Goal: Task Accomplishment & Management: Complete application form

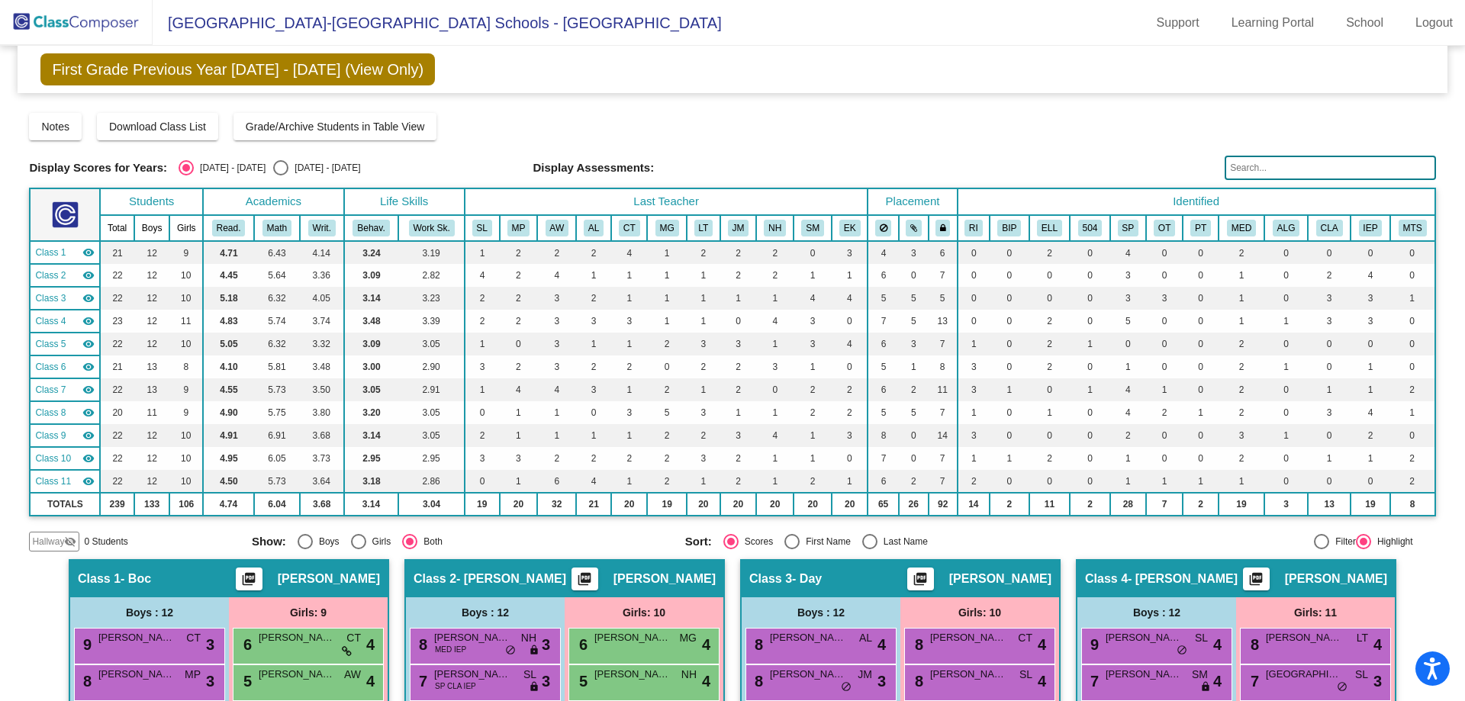
click at [273, 168] on div "Select an option" at bounding box center [280, 167] width 15 height 15
click at [280, 176] on input "[DATE] - [DATE]" at bounding box center [280, 176] width 1 height 1
radio input "true"
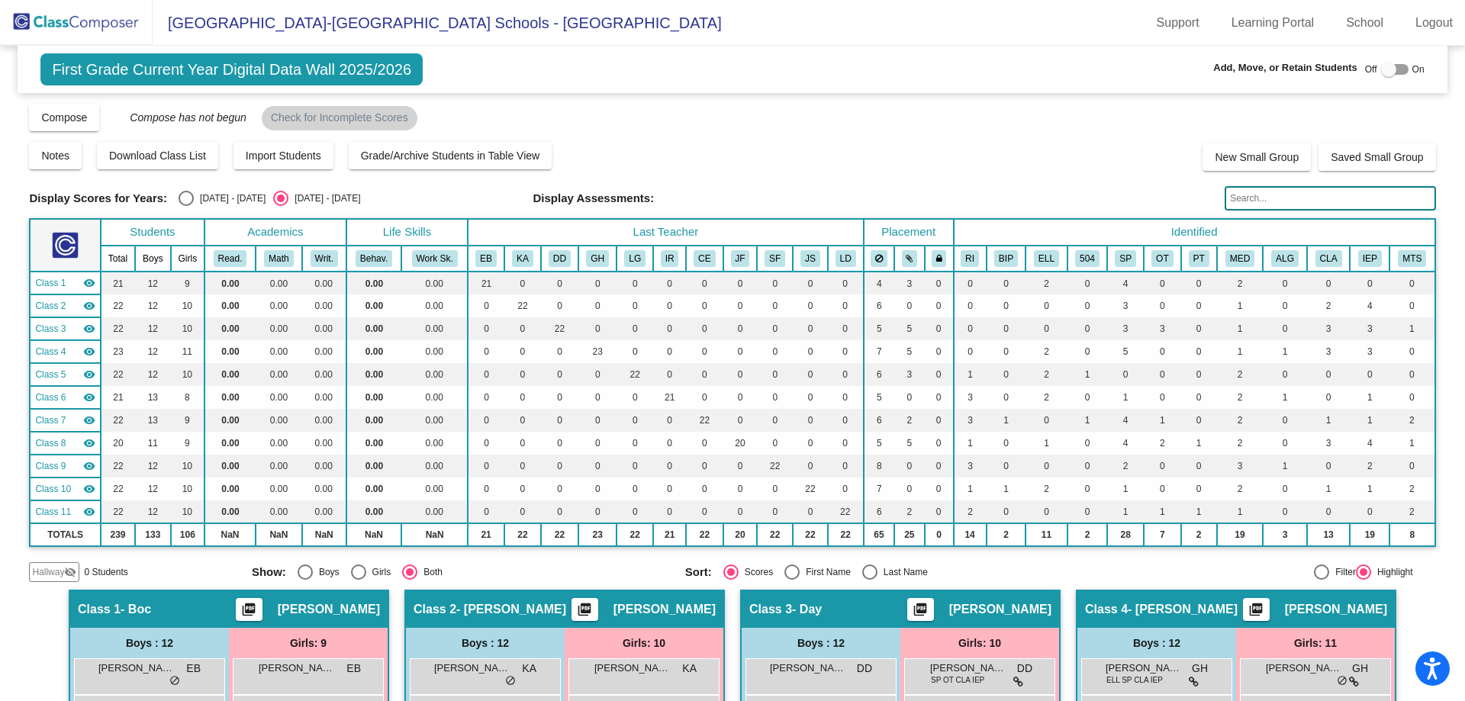
click at [77, 19] on img at bounding box center [76, 22] width 153 height 45
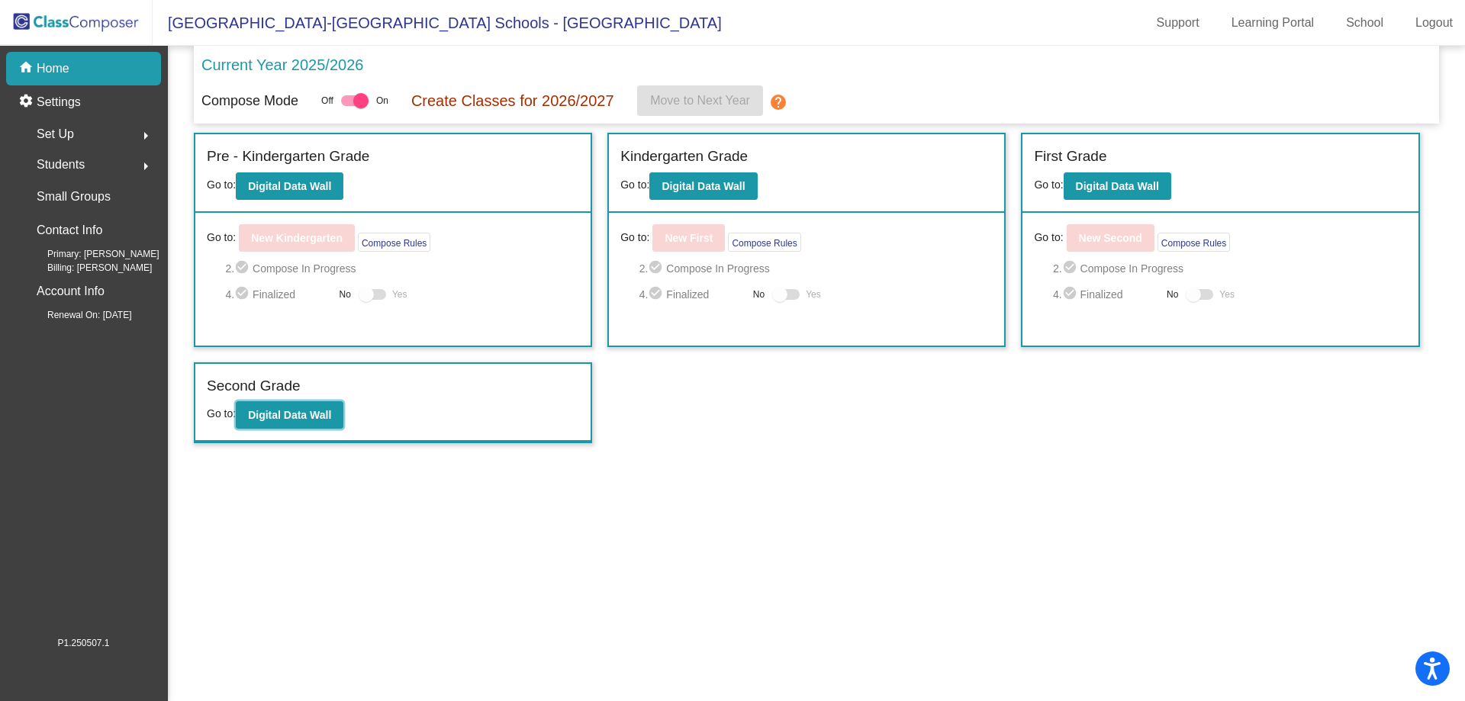
click at [282, 417] on b "Digital Data Wall" at bounding box center [289, 415] width 83 height 12
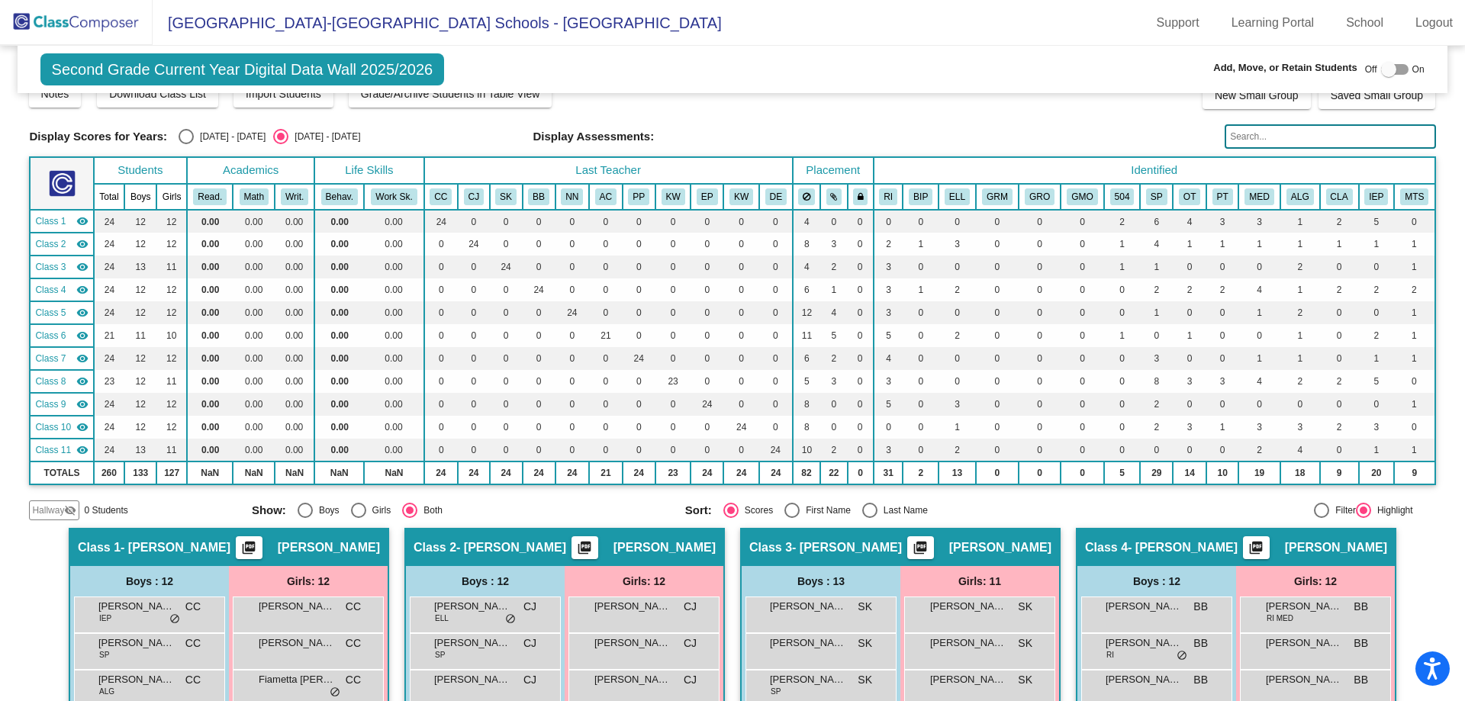
scroll to position [69, 0]
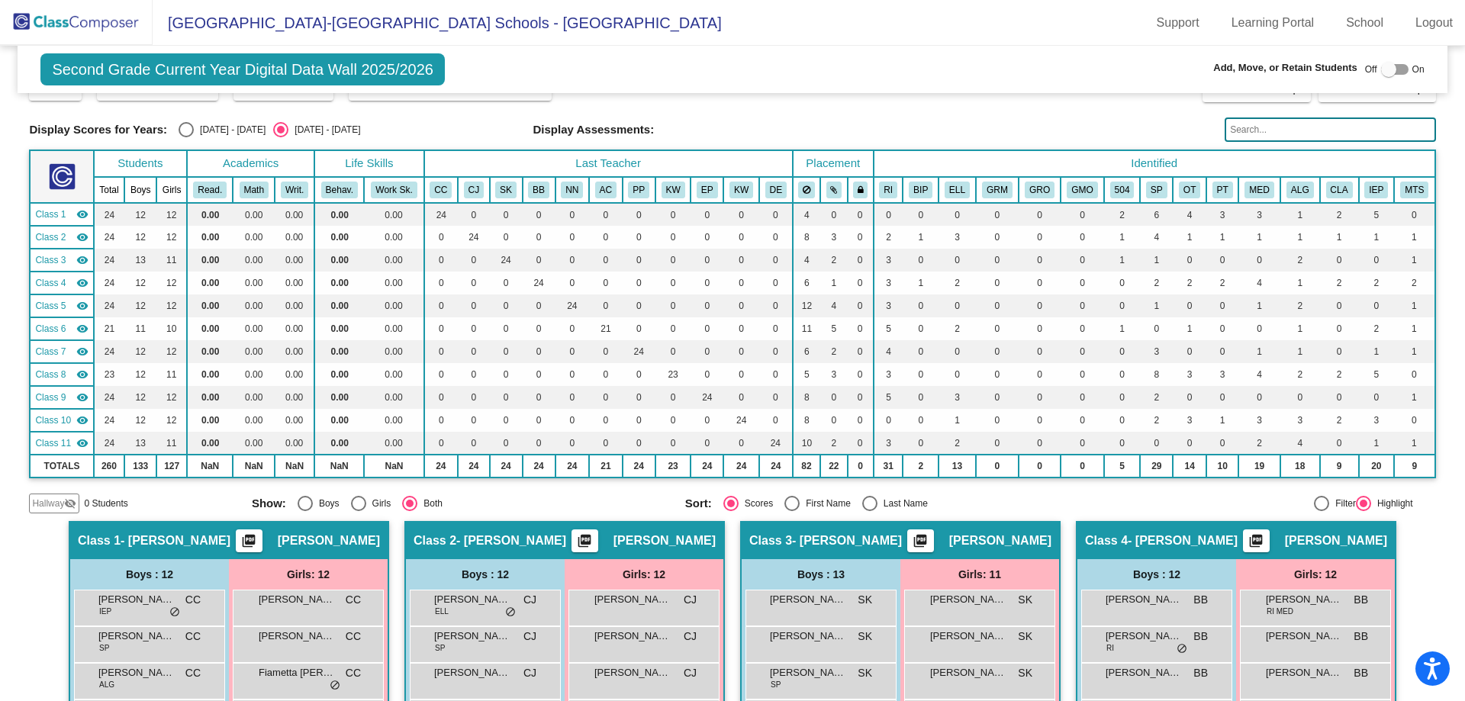
click at [1320, 443] on table "Students Academics Life Skills Last Teacher Placement Identified Total Boys Gir…" at bounding box center [732, 314] width 1407 height 329
click at [1382, 66] on div at bounding box center [1389, 69] width 15 height 15
checkbox input "true"
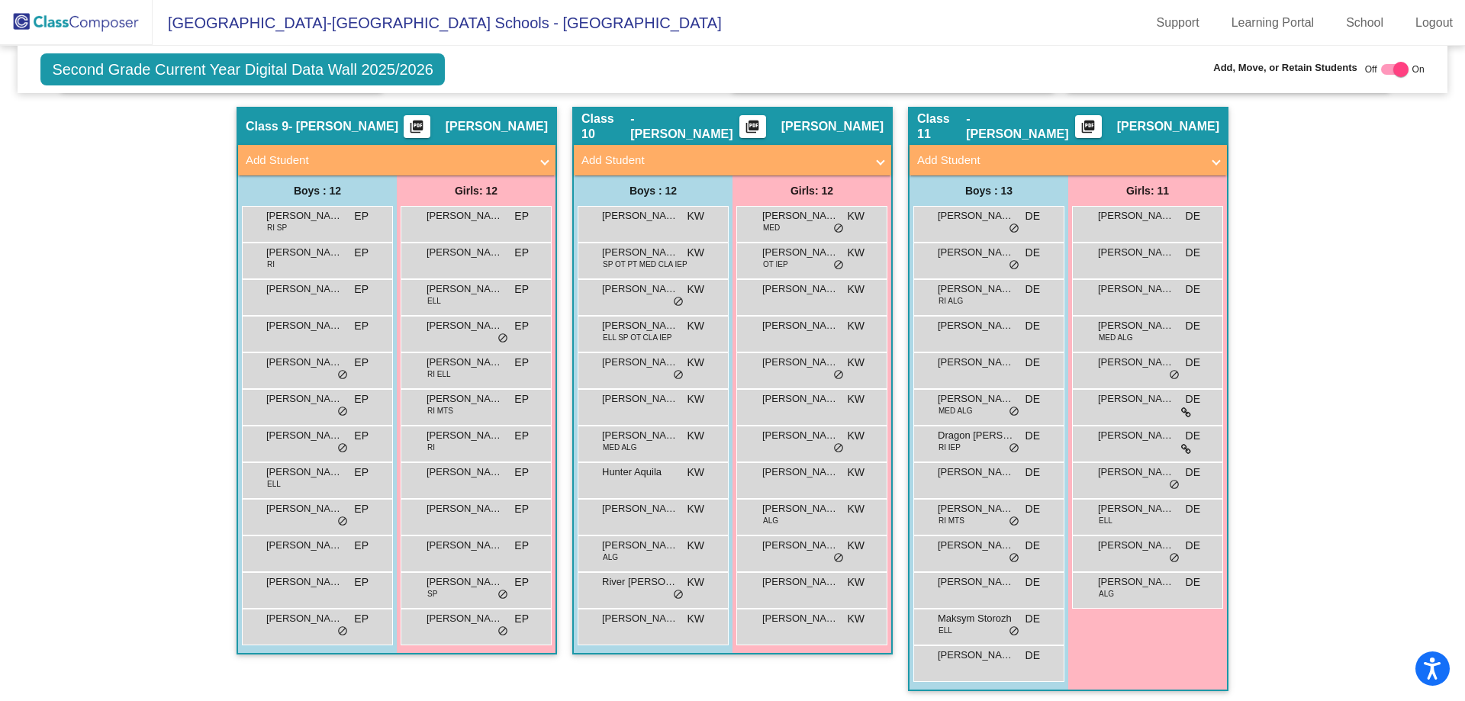
scroll to position [1646, 0]
click at [687, 250] on span "KW" at bounding box center [696, 254] width 18 height 16
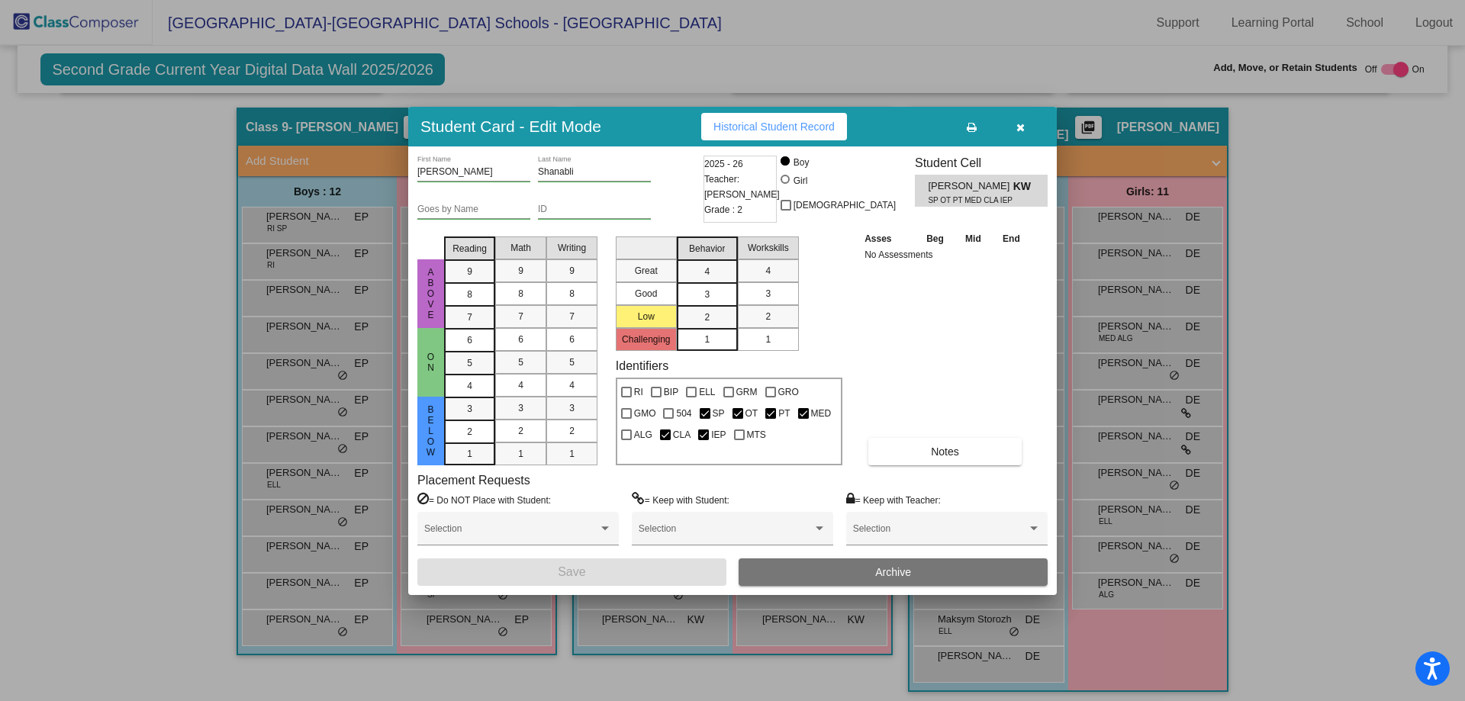
click at [832, 575] on button "Archive" at bounding box center [893, 572] width 309 height 27
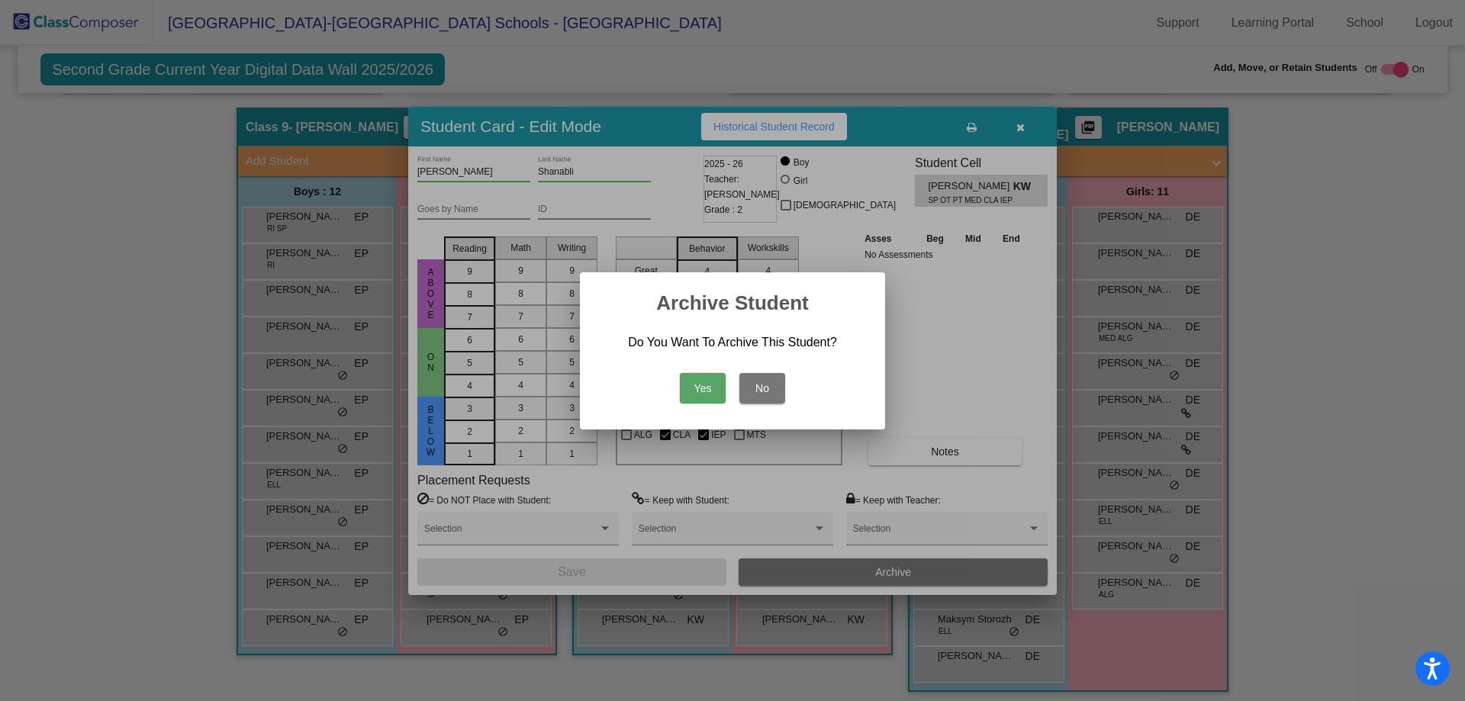
click at [702, 385] on button "Yes" at bounding box center [703, 388] width 46 height 31
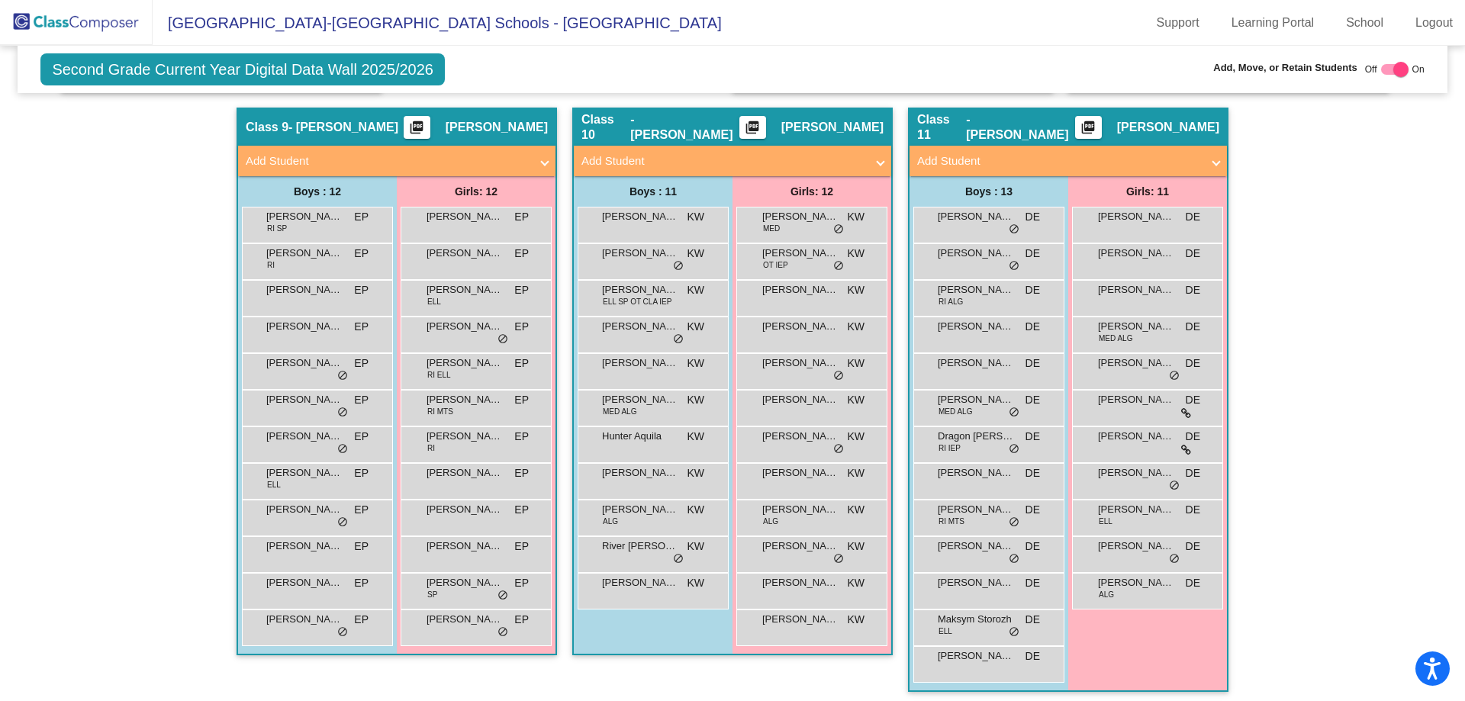
click at [688, 167] on mat-panel-title "Add Student" at bounding box center [724, 162] width 284 height 18
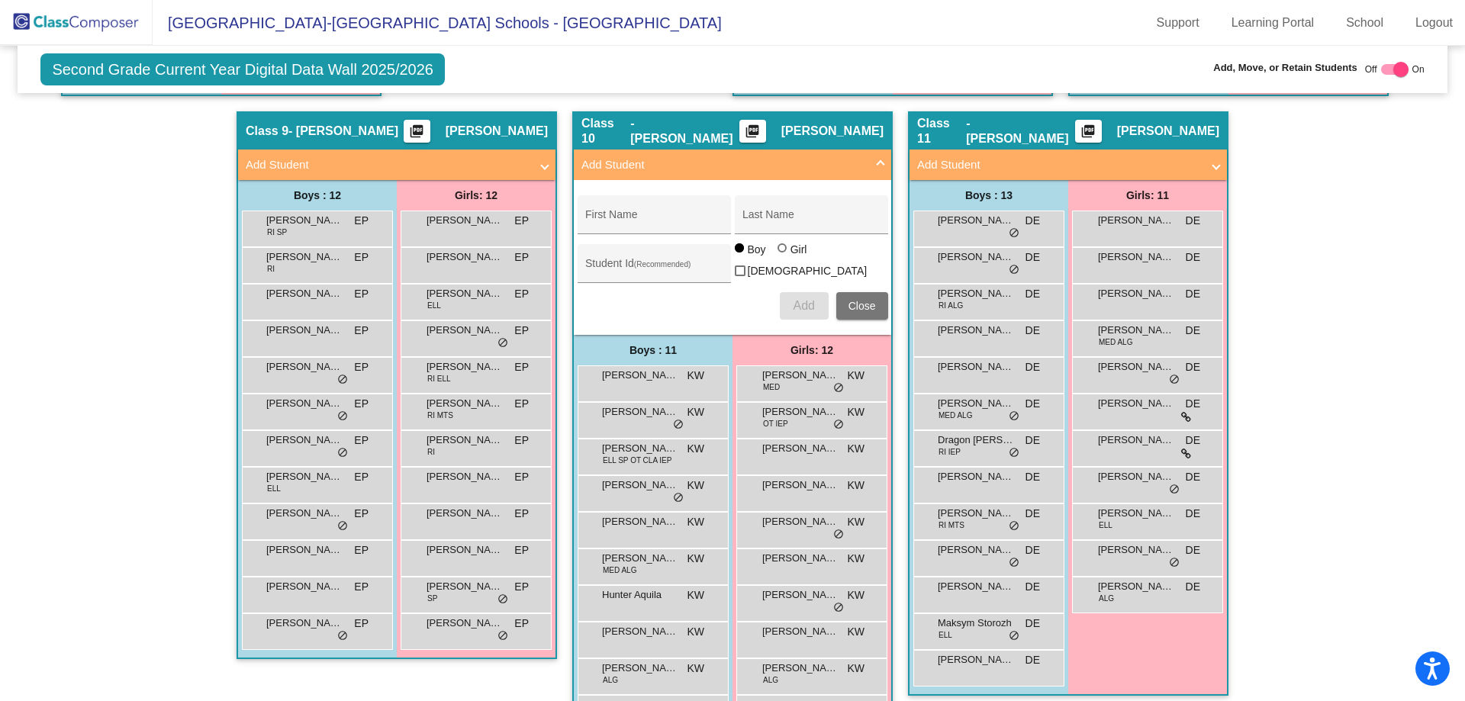
scroll to position [1641, 0]
click at [655, 214] on div "First Name" at bounding box center [653, 220] width 137 height 31
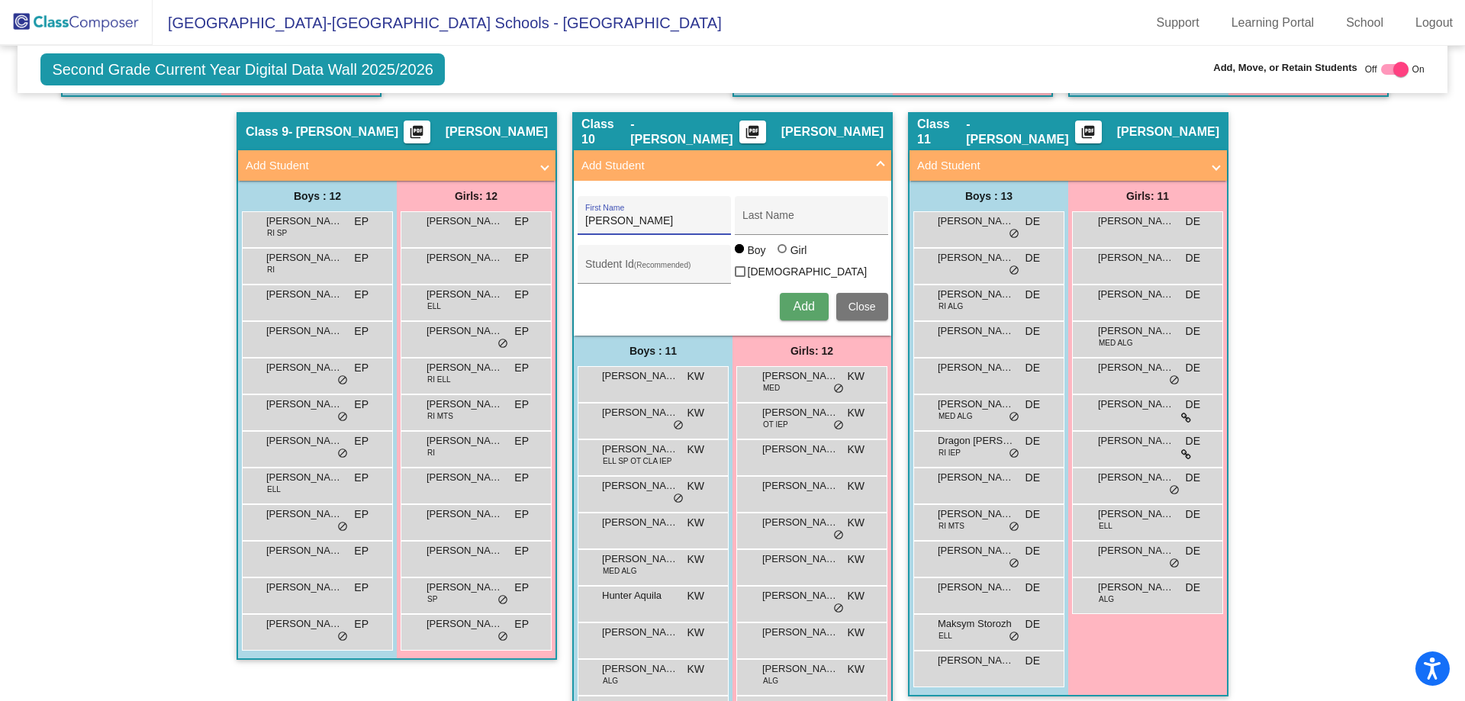
type input "[PERSON_NAME]"
paste input "[PERSON_NAME]'"
click at [833, 222] on input "[PERSON_NAME]'" at bounding box center [811, 221] width 137 height 12
drag, startPoint x: 766, startPoint y: 224, endPoint x: 720, endPoint y: 224, distance: 45.8
click at [720, 224] on div "[PERSON_NAME] First Name [PERSON_NAME] Last Name" at bounding box center [733, 215] width 311 height 39
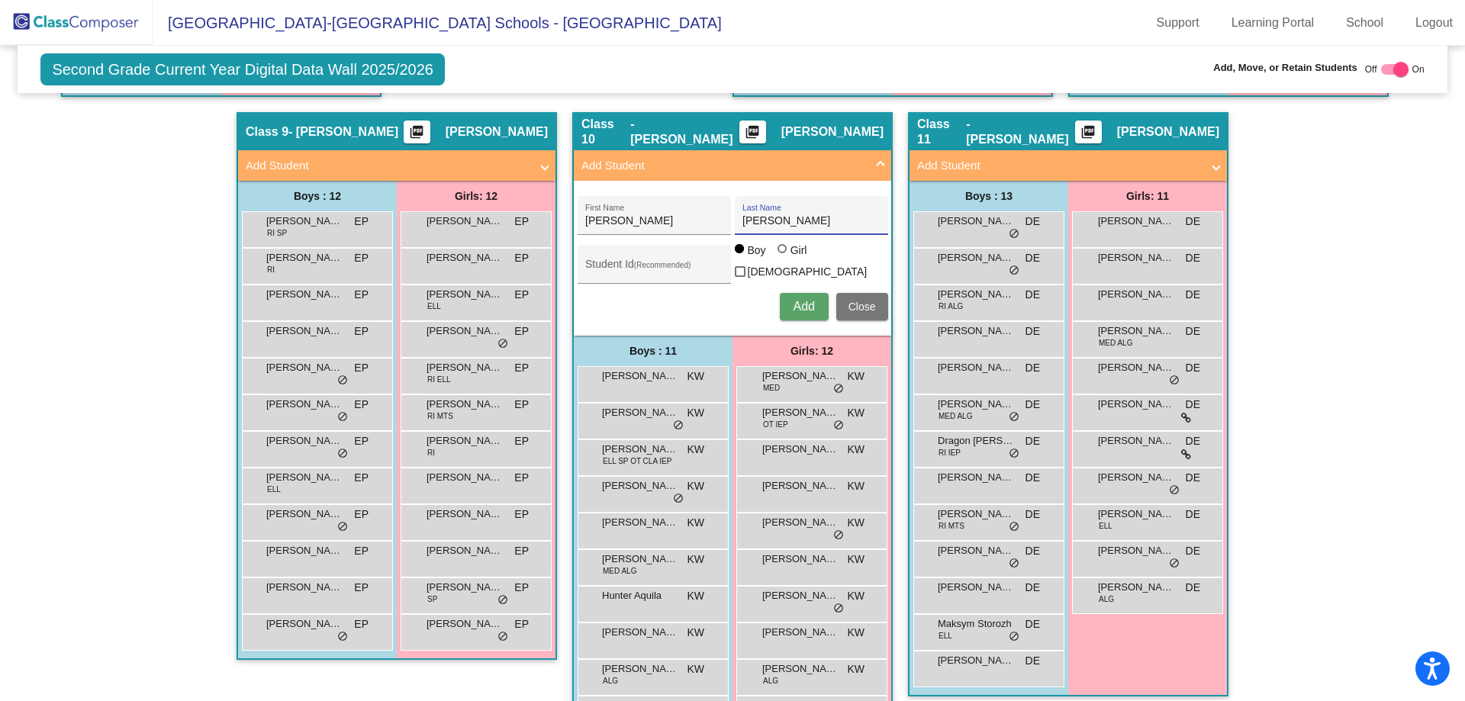
type input "[PERSON_NAME]"
click at [784, 301] on button "Add" at bounding box center [804, 306] width 49 height 27
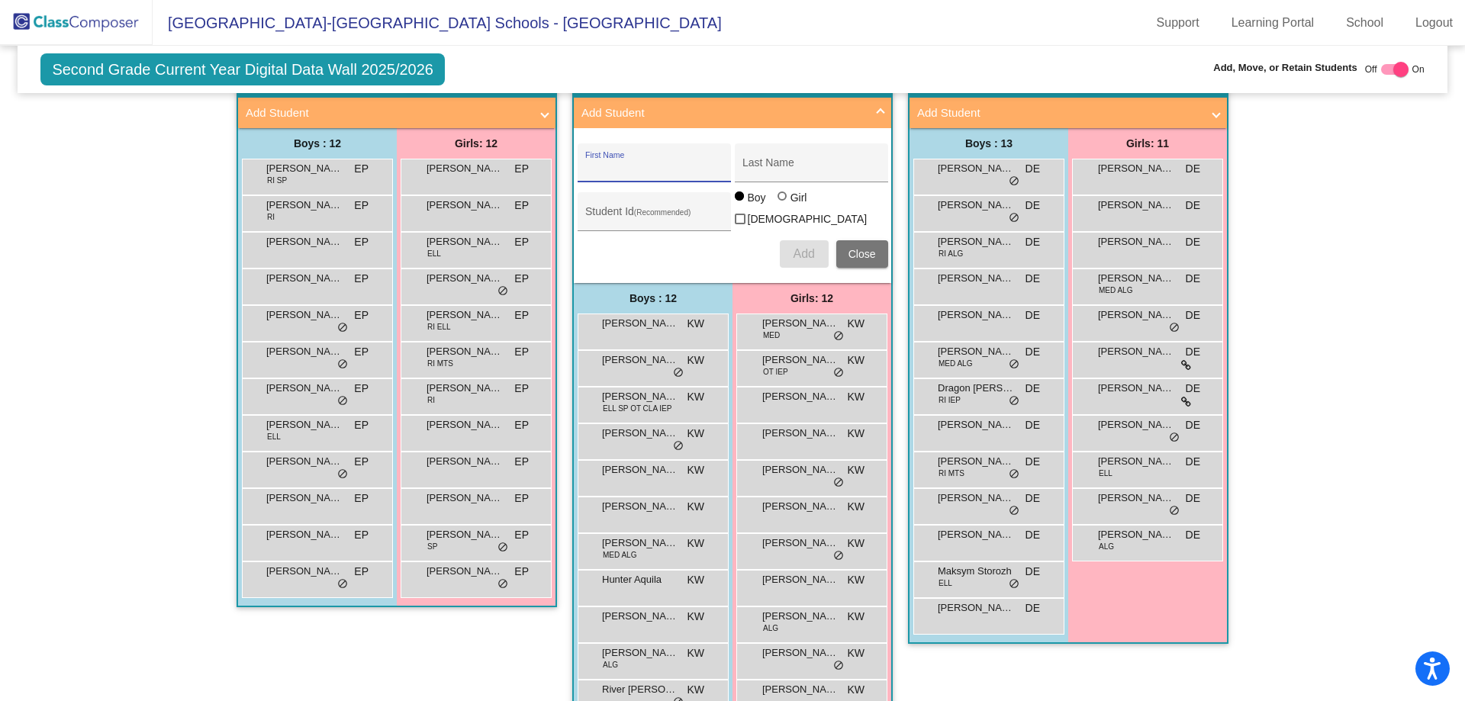
scroll to position [1766, 0]
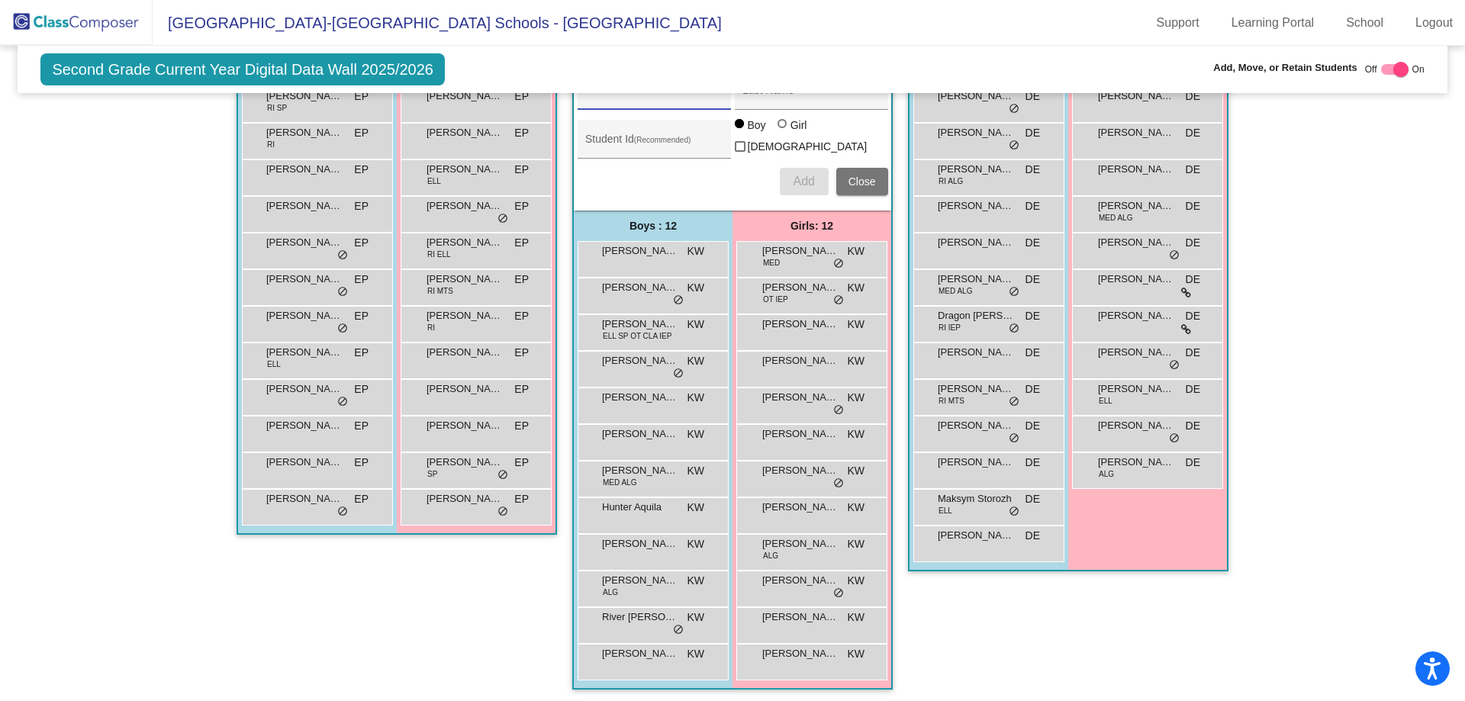
click at [675, 437] on div "[PERSON_NAME] KW lock do_not_disturb_alt" at bounding box center [652, 440] width 146 height 31
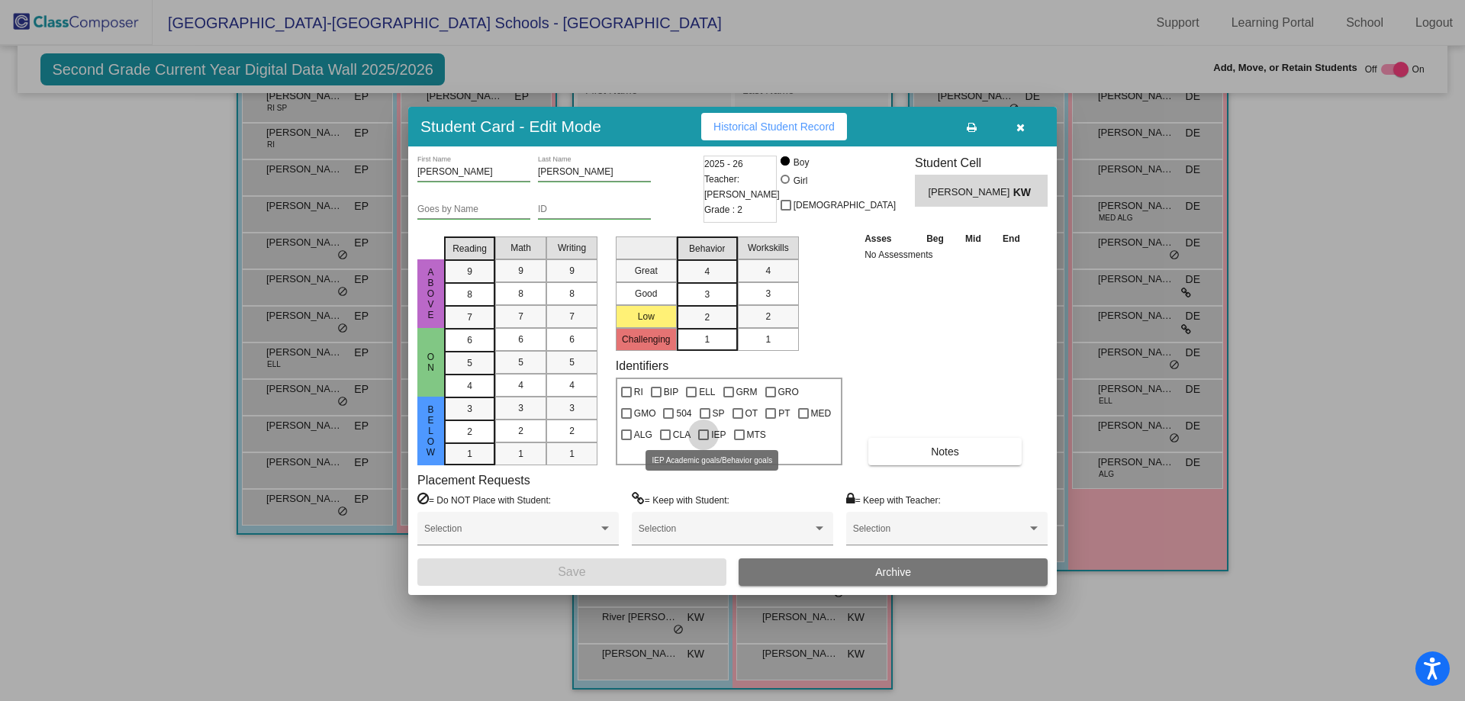
click at [705, 437] on div at bounding box center [703, 435] width 11 height 11
click at [704, 440] on input "IEP" at bounding box center [703, 440] width 1 height 1
checkbox input "true"
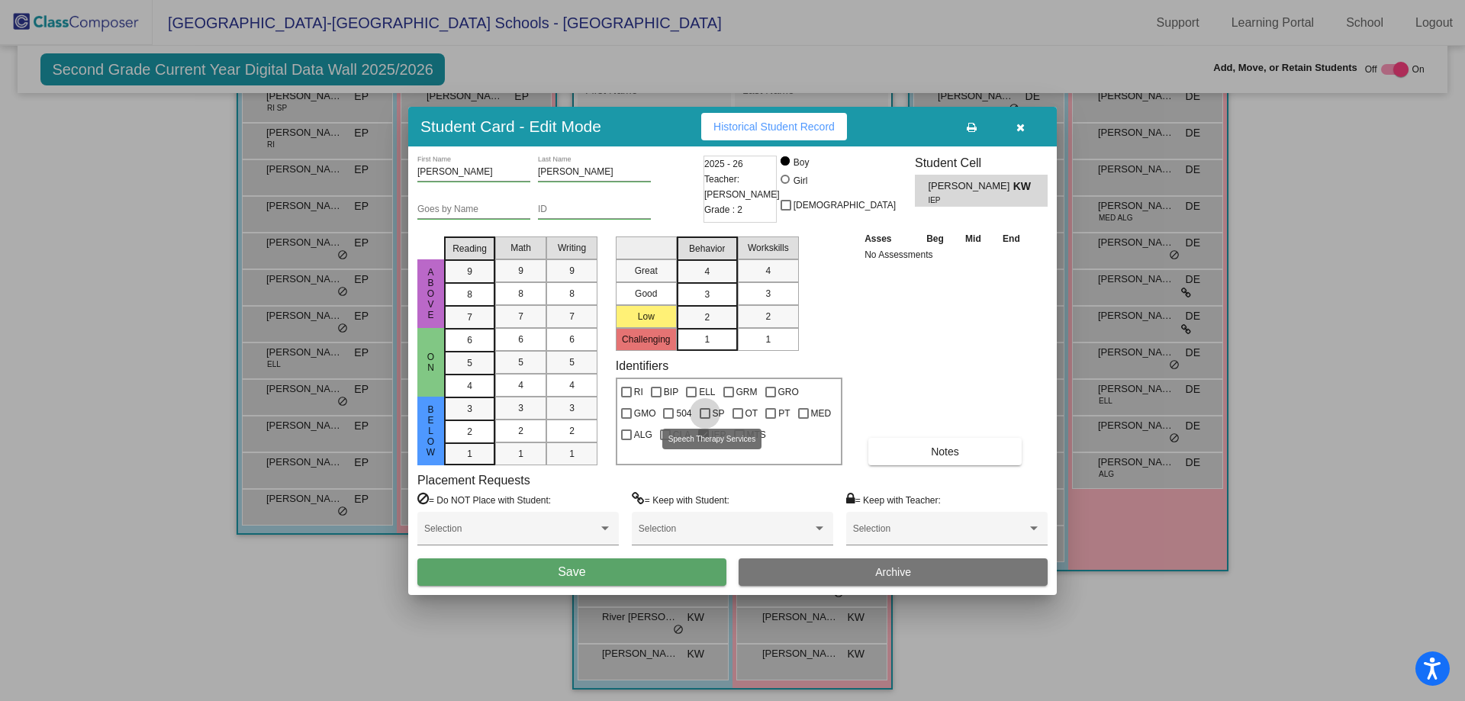
drag, startPoint x: 704, startPoint y: 410, endPoint x: 751, endPoint y: 409, distance: 47.3
click at [705, 410] on div at bounding box center [705, 413] width 11 height 11
click at [705, 419] on input "SP" at bounding box center [705, 419] width 1 height 1
checkbox input "true"
drag, startPoint x: 732, startPoint y: 410, endPoint x: 746, endPoint y: 410, distance: 13.7
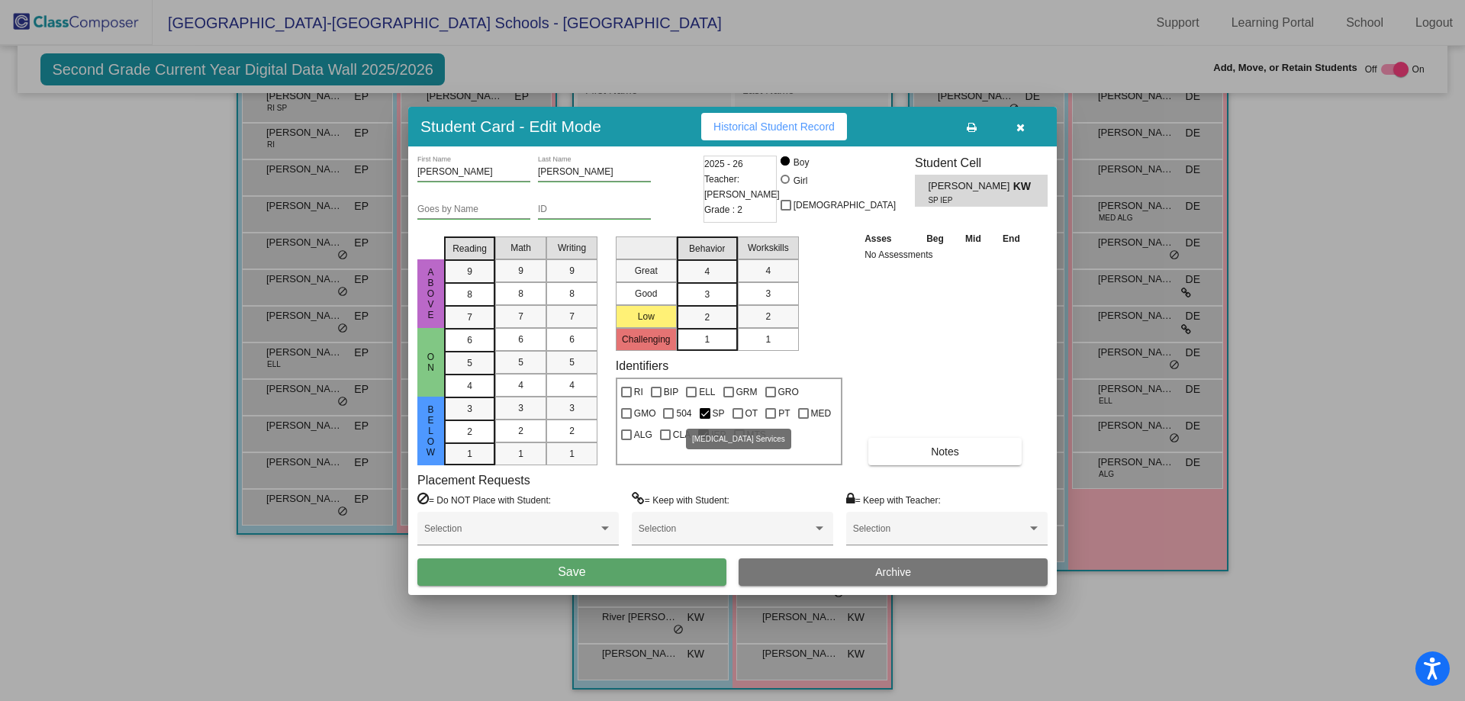
click at [736, 410] on div at bounding box center [738, 413] width 11 height 11
click at [737, 419] on input "OT" at bounding box center [737, 419] width 1 height 1
checkbox input "true"
click at [772, 412] on div at bounding box center [771, 413] width 11 height 11
click at [771, 419] on input "PT" at bounding box center [770, 419] width 1 height 1
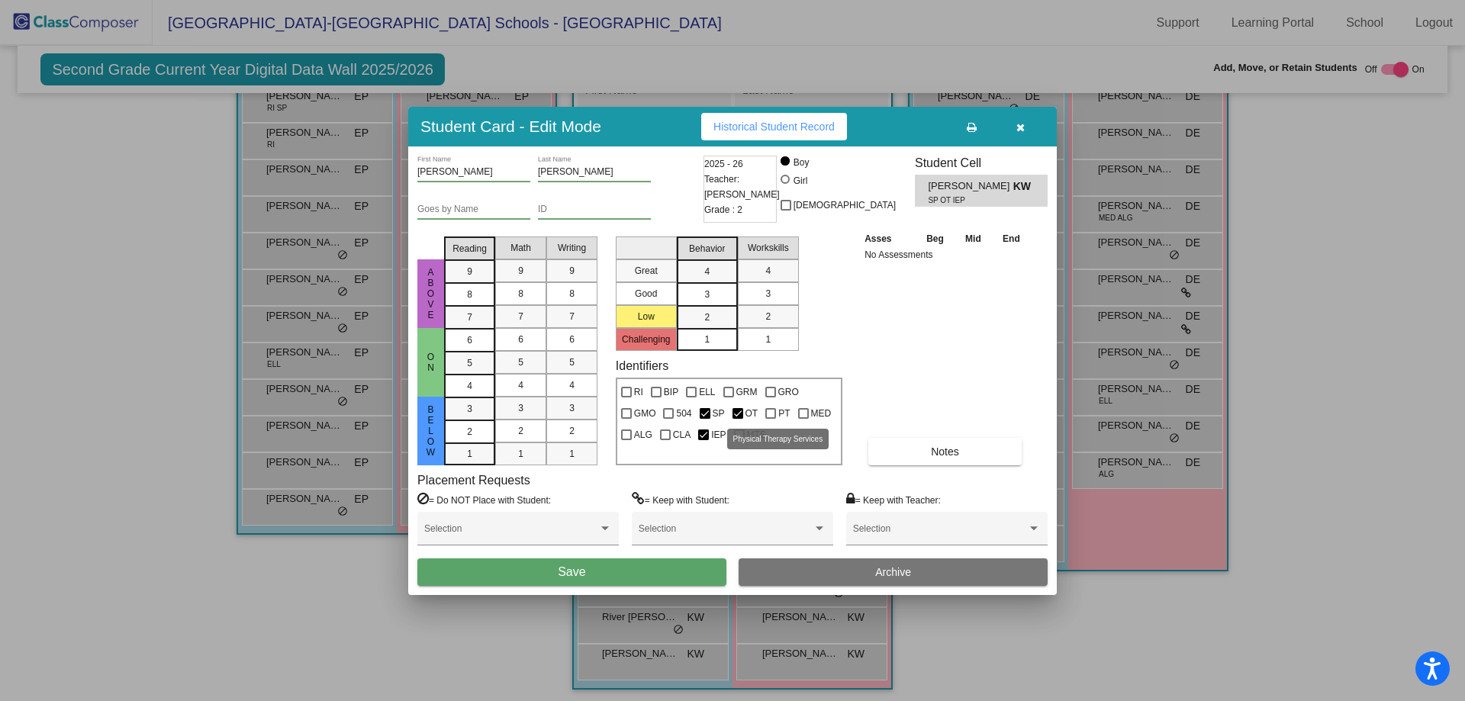
checkbox input "true"
click at [627, 567] on button "Save" at bounding box center [572, 572] width 309 height 27
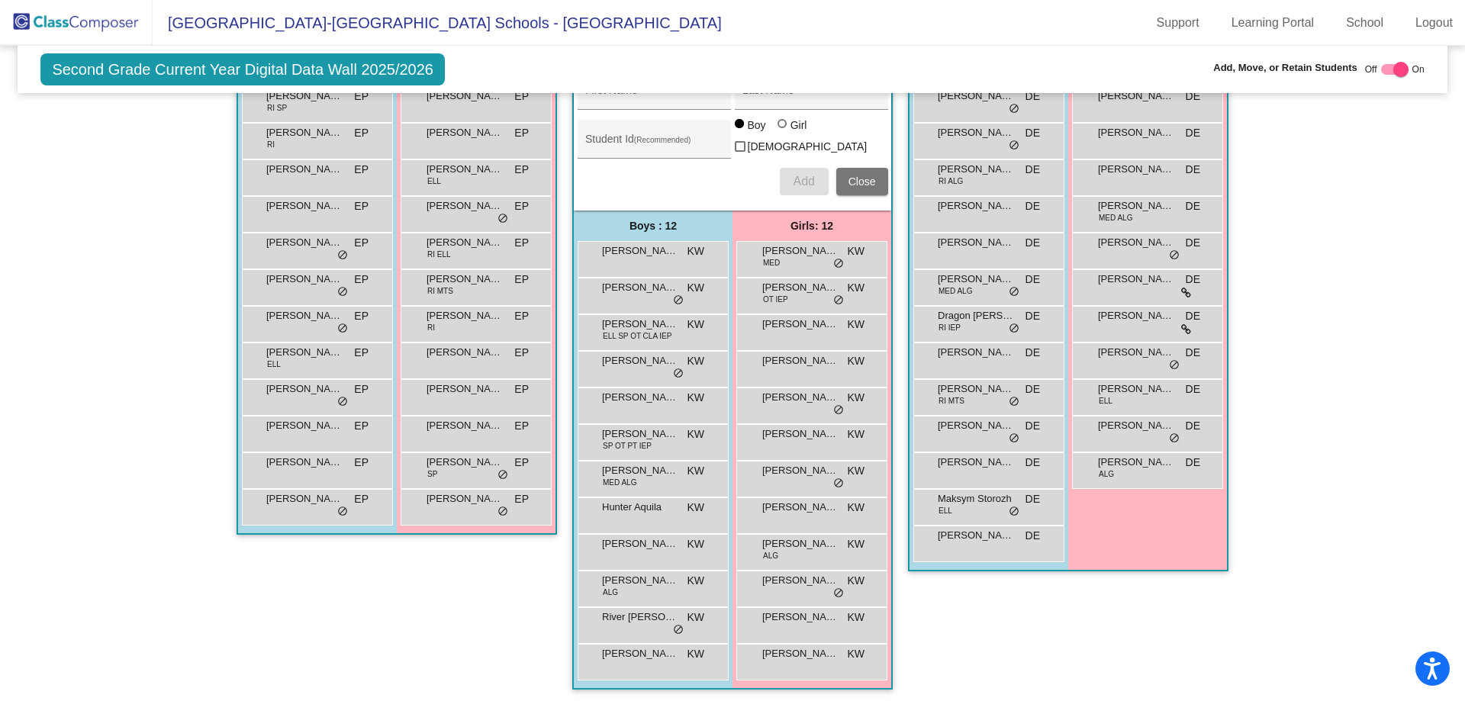
click at [651, 441] on div "[PERSON_NAME] SP OT PT IEP KW lock do_not_disturb_alt" at bounding box center [652, 440] width 146 height 31
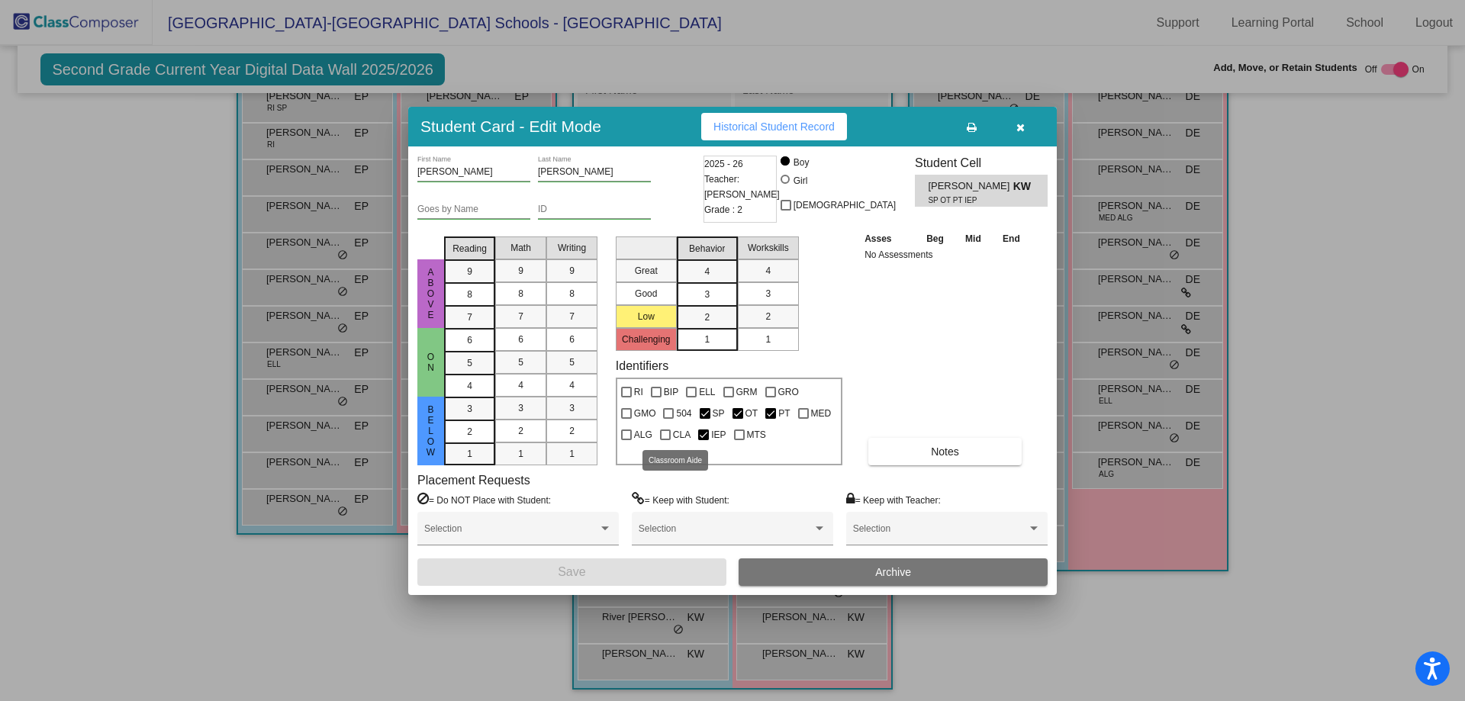
click at [662, 436] on div at bounding box center [665, 435] width 11 height 11
click at [665, 440] on input "CLA" at bounding box center [665, 440] width 1 height 1
checkbox input "true"
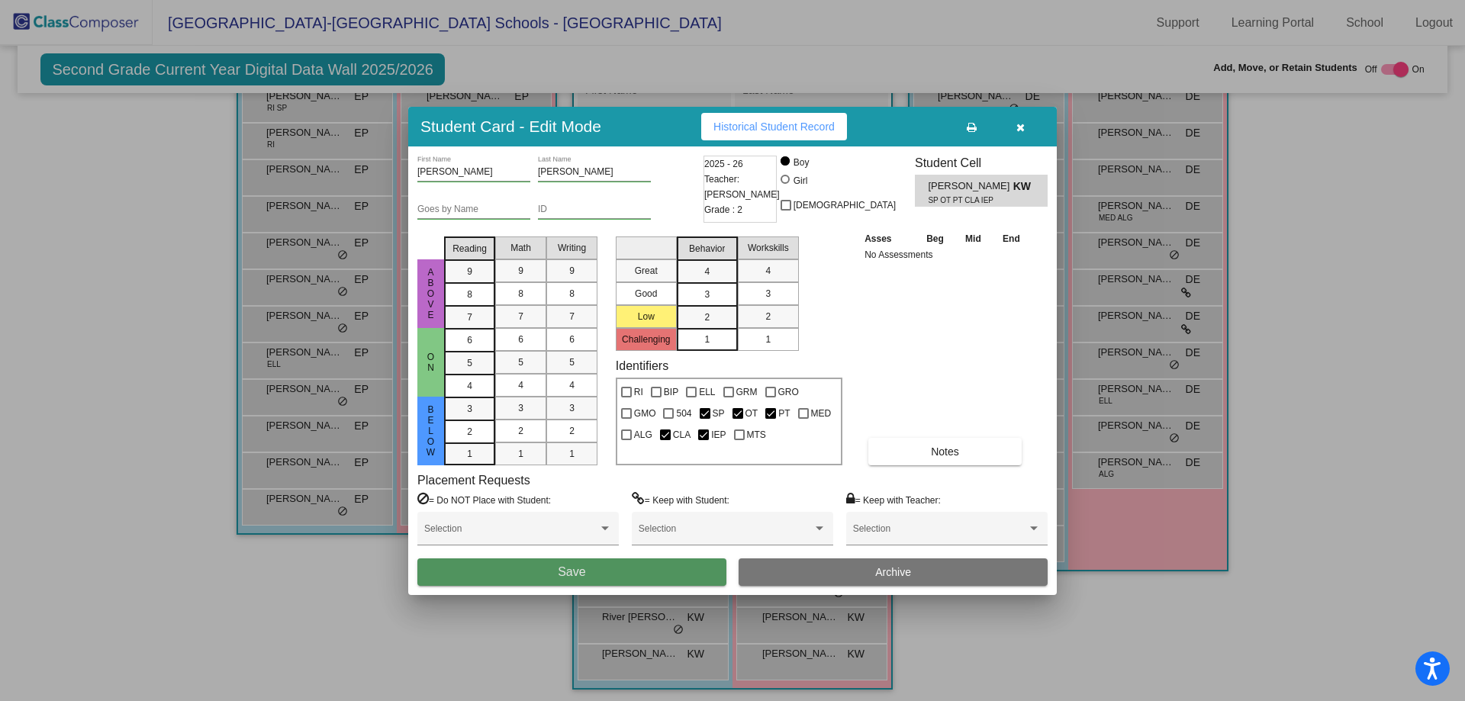
click at [663, 572] on button "Save" at bounding box center [572, 572] width 309 height 27
